Goal: Check status: Check status

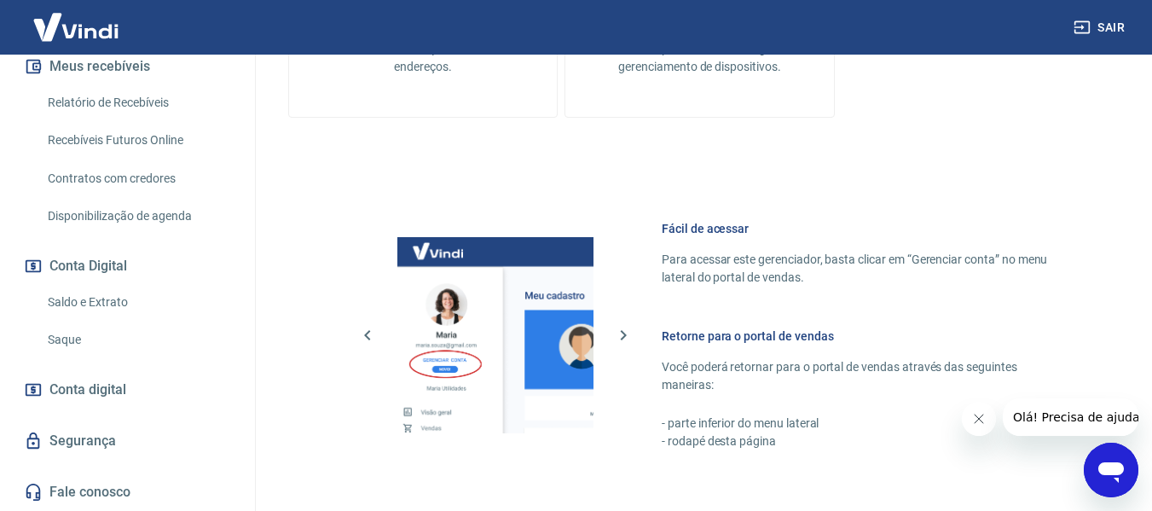
scroll to position [398, 0]
click at [100, 300] on link "Saldo e Extrato" at bounding box center [138, 302] width 194 height 35
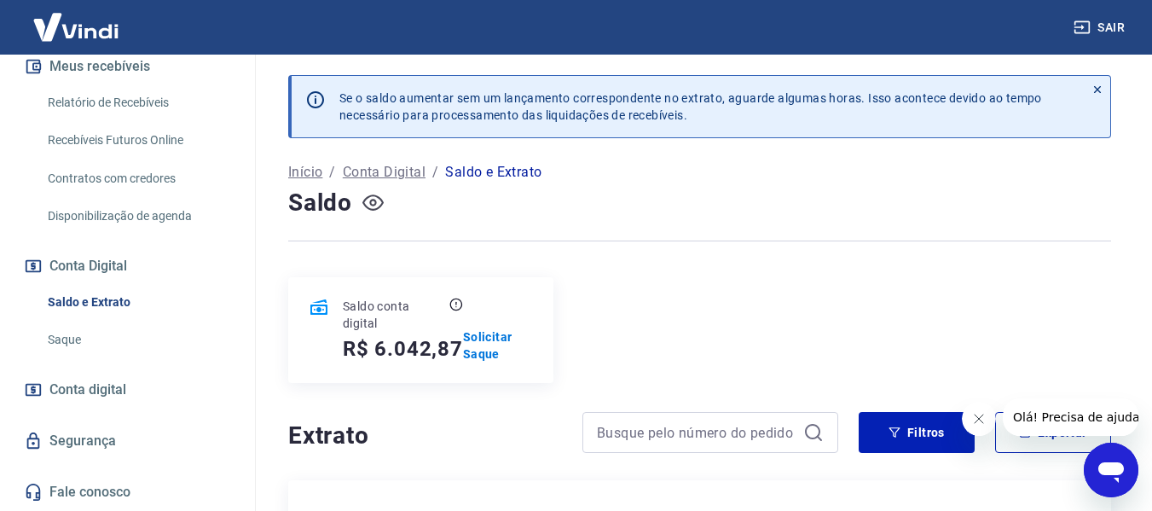
click at [369, 205] on icon "button" at bounding box center [373, 202] width 21 height 21
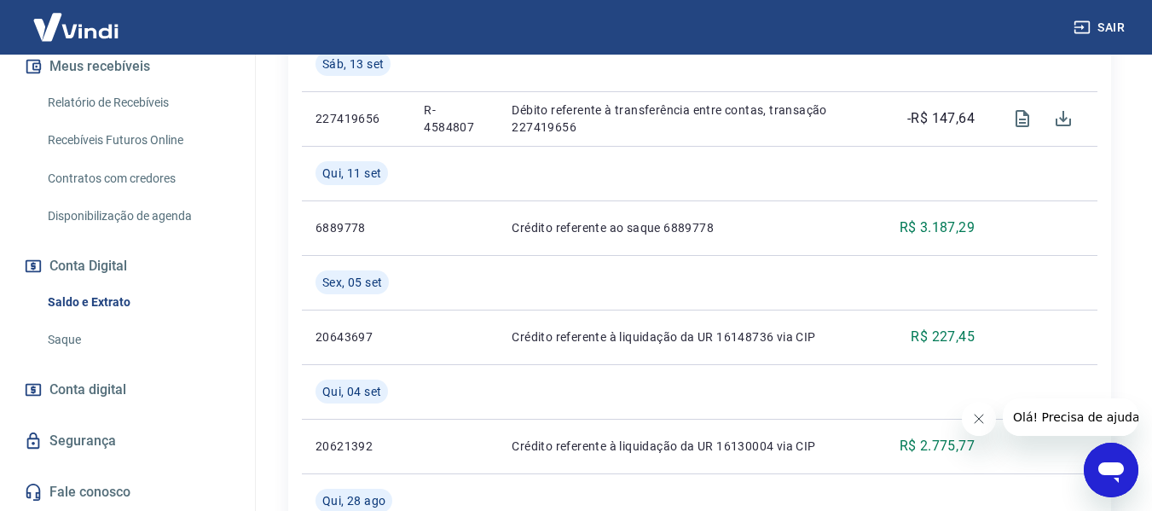
scroll to position [597, 0]
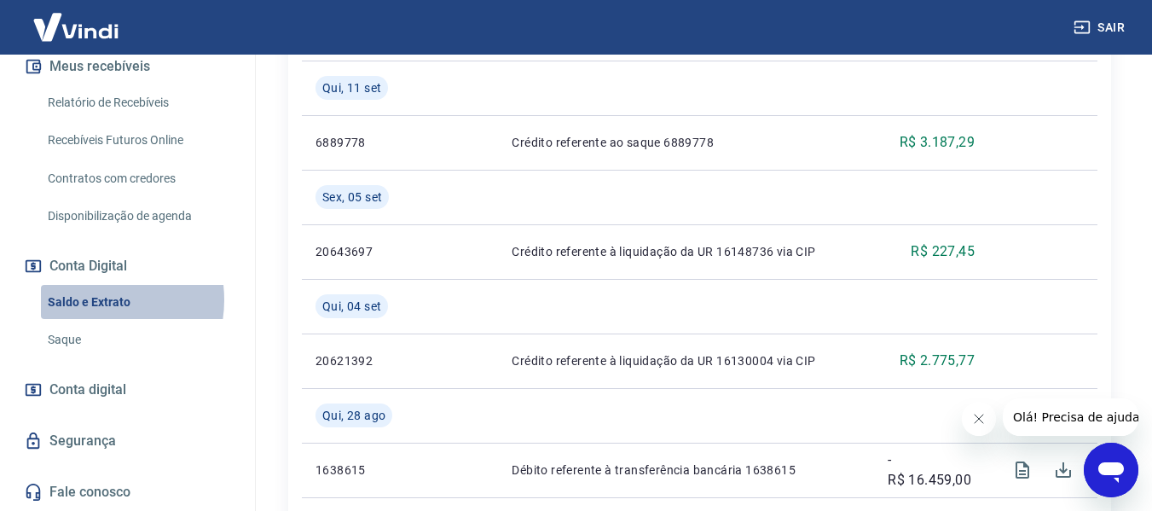
click at [90, 299] on link "Saldo e Extrato" at bounding box center [138, 302] width 194 height 35
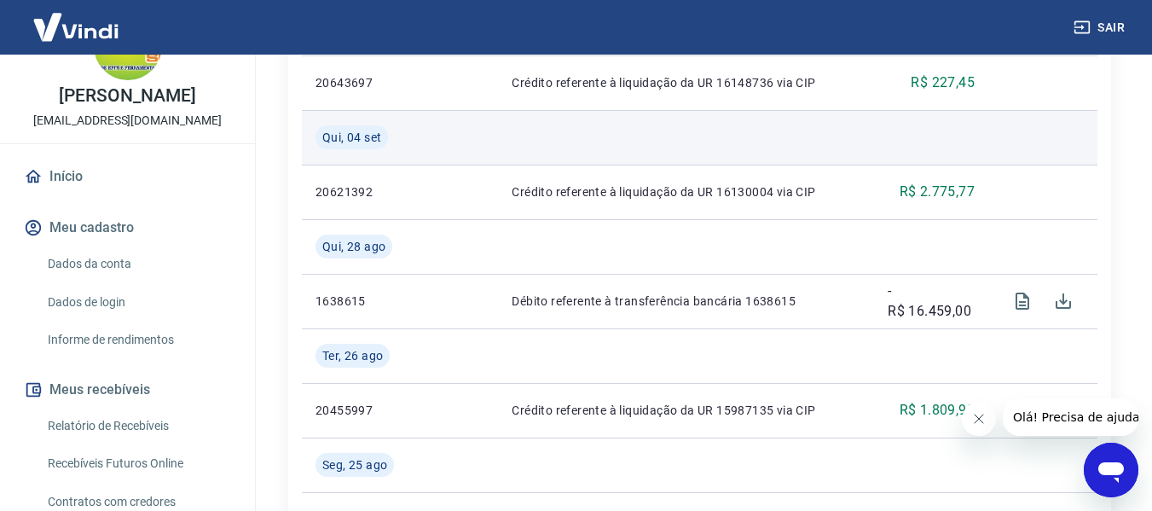
scroll to position [768, 0]
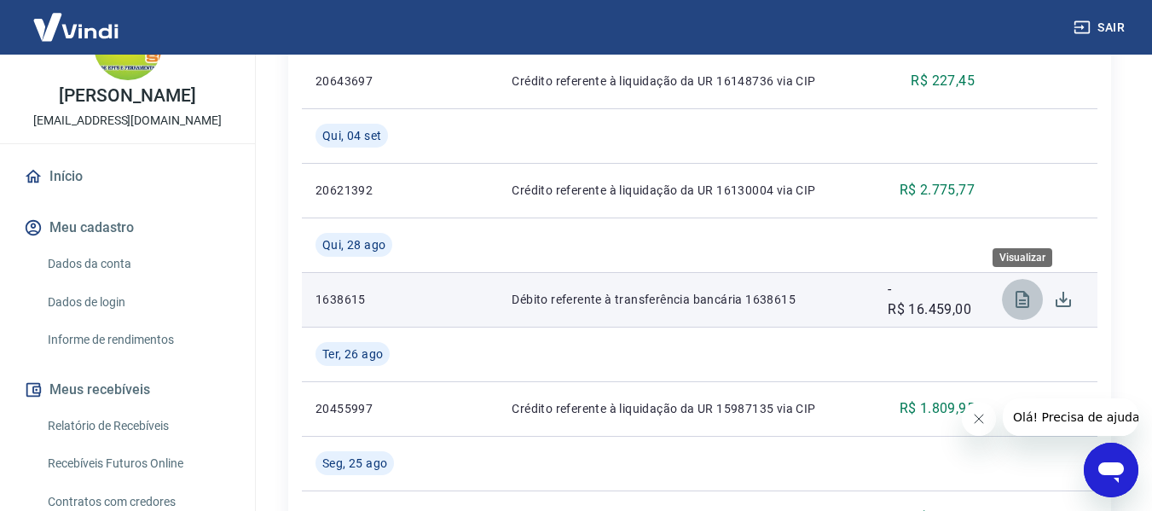
click at [1016, 306] on icon "Visualizar" at bounding box center [1023, 299] width 14 height 17
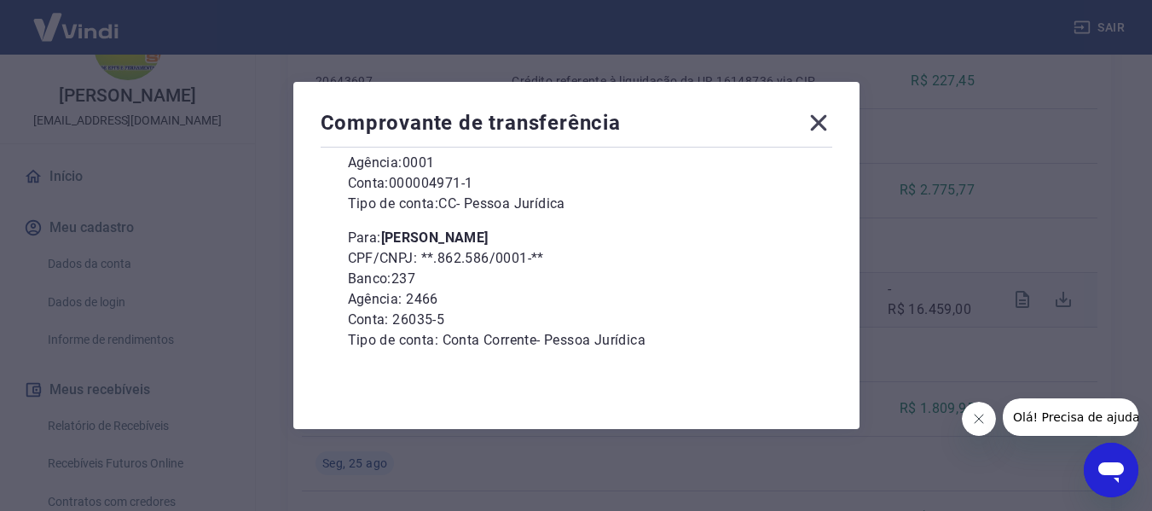
scroll to position [240, 0]
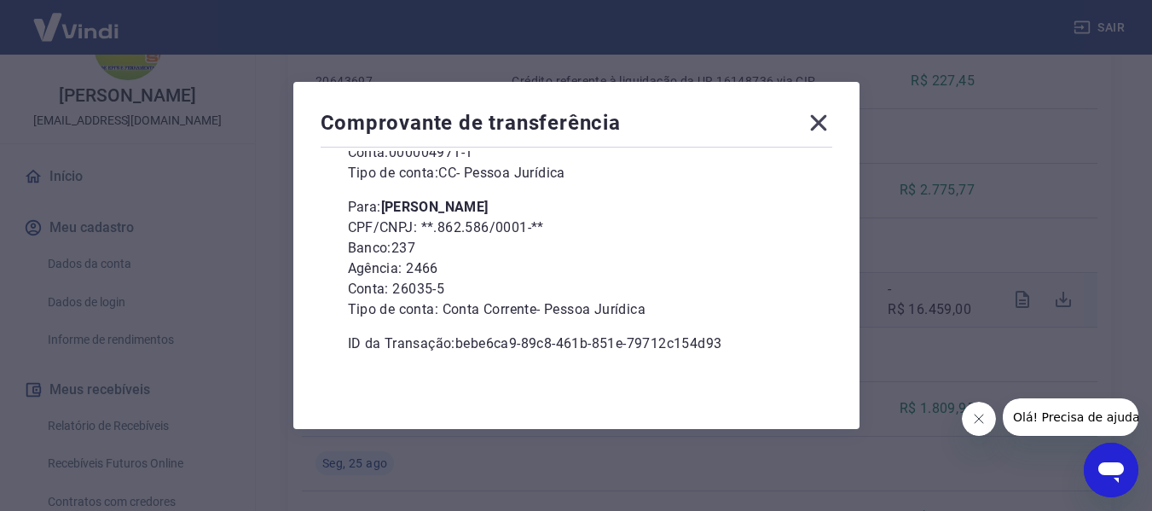
click at [827, 124] on icon at bounding box center [818, 123] width 16 height 16
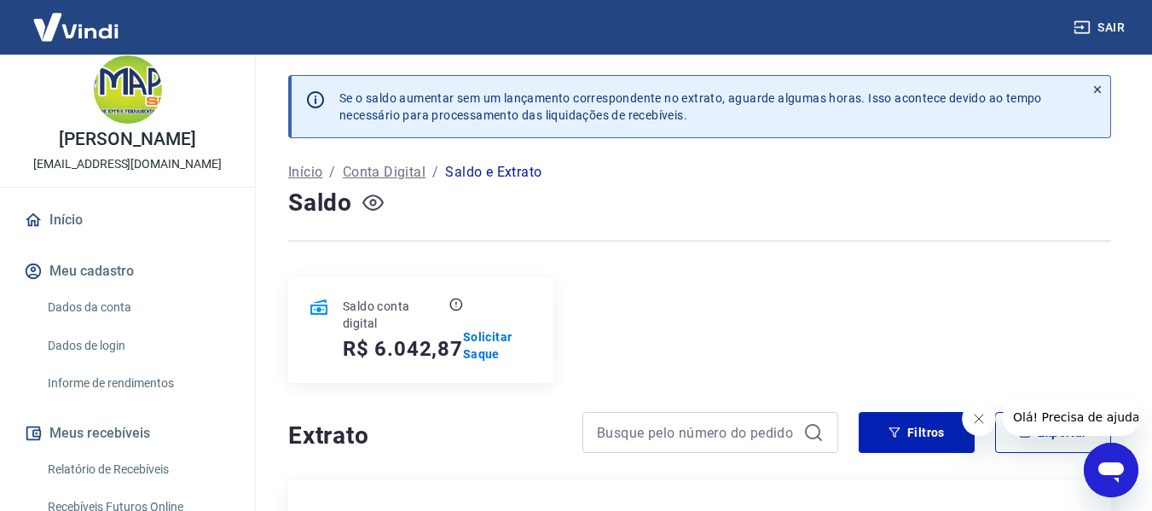
scroll to position [0, 0]
